Goal: Task Accomplishment & Management: Manage account settings

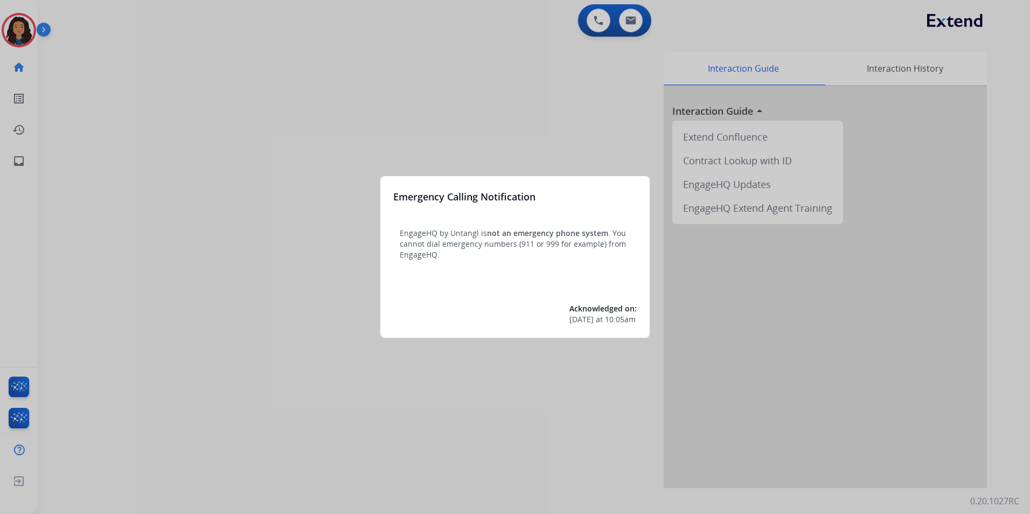
click at [296, 334] on div at bounding box center [515, 257] width 1030 height 514
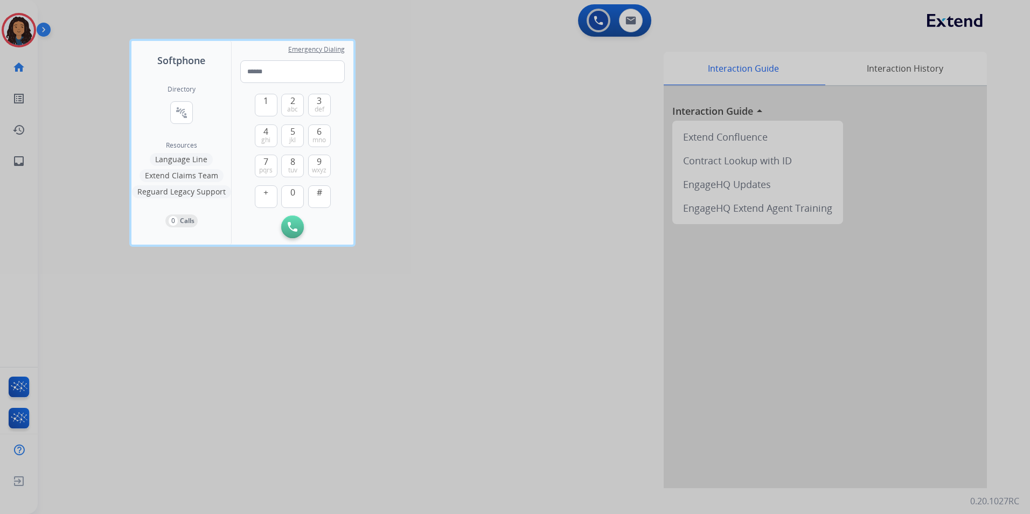
click at [455, 106] on div at bounding box center [515, 257] width 1030 height 514
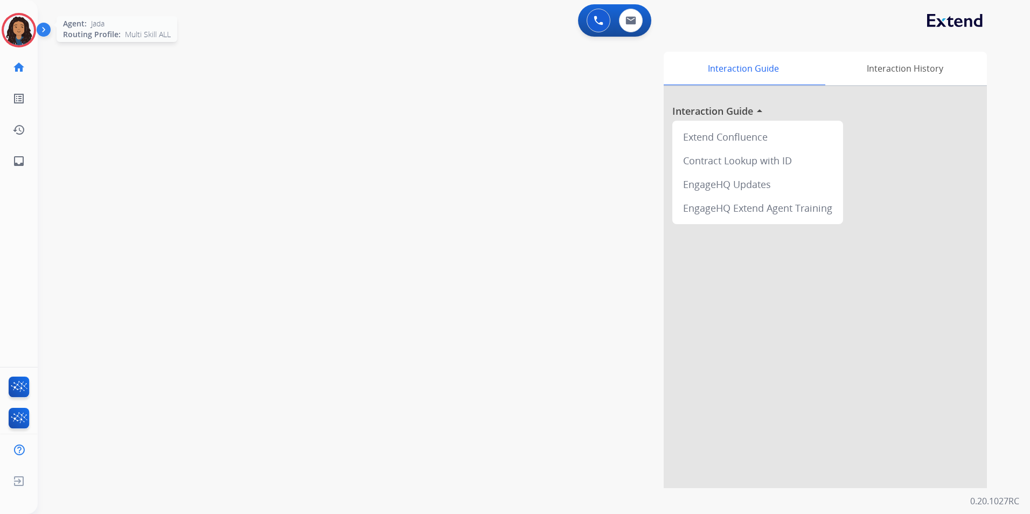
click at [26, 35] on img at bounding box center [19, 30] width 30 height 30
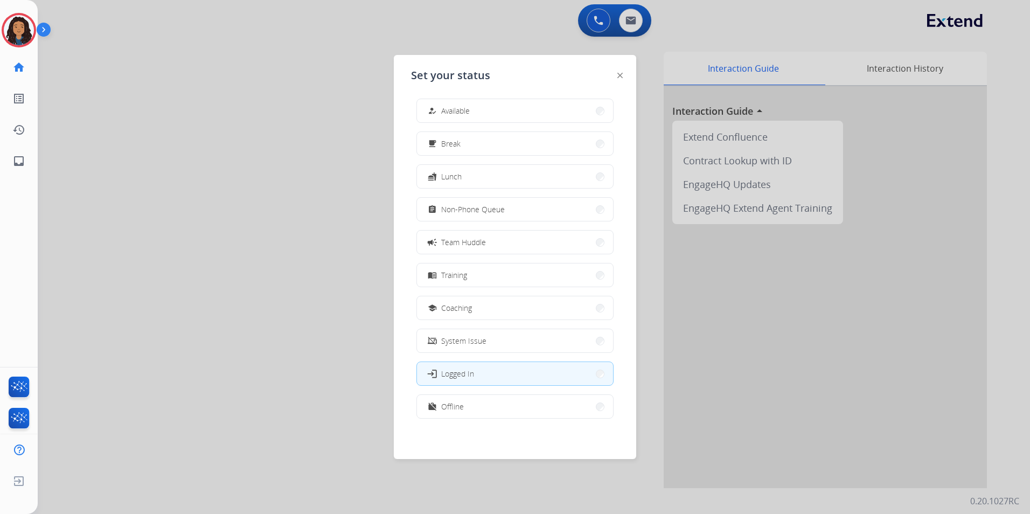
scroll to position [3, 0]
click at [490, 172] on button "fastfood Lunch" at bounding box center [515, 175] width 196 height 23
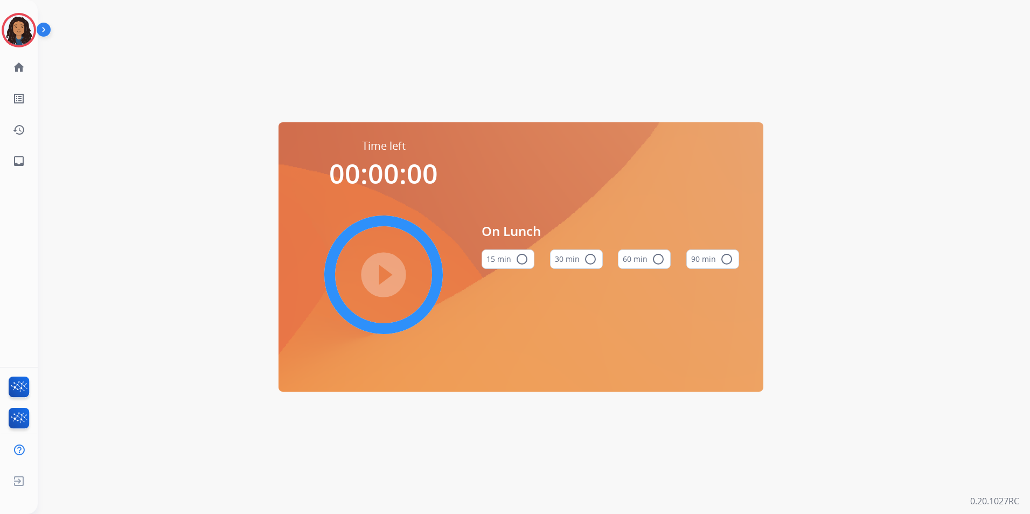
click at [640, 262] on button "60 min radio_button_unchecked" at bounding box center [644, 258] width 53 height 19
click at [390, 273] on mat-icon "play_circle_filled" at bounding box center [383, 274] width 13 height 13
